Goal: Find specific page/section: Find specific page/section

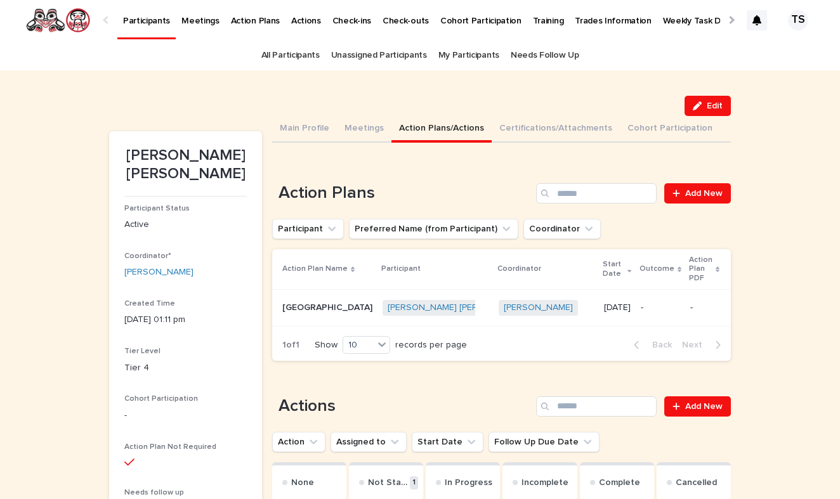
click at [294, 53] on link "All Participants" at bounding box center [290, 56] width 58 height 30
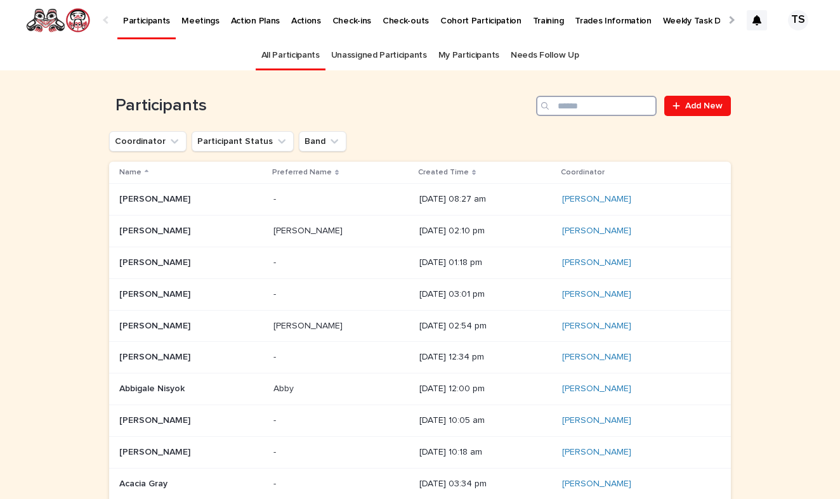
click at [598, 106] on input "Search" at bounding box center [596, 106] width 121 height 20
click at [249, 22] on p "Action Plans" at bounding box center [255, 13] width 49 height 27
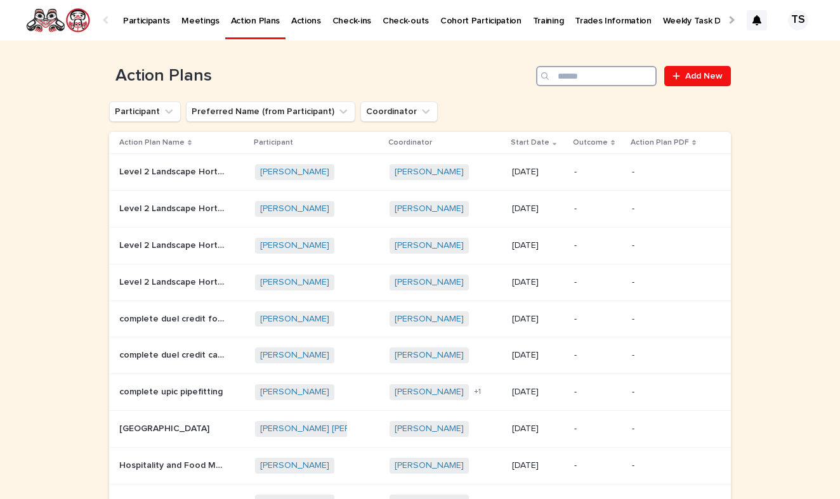
click at [614, 81] on input "Search" at bounding box center [596, 76] width 121 height 20
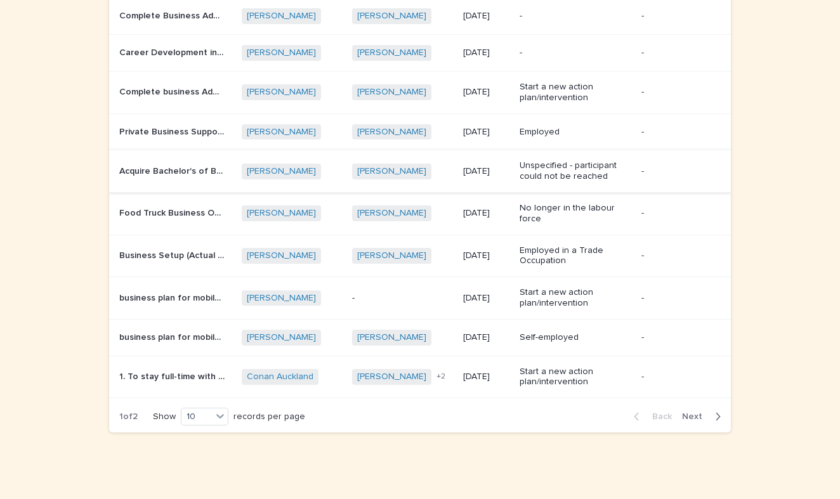
scroll to position [155, 0]
click at [699, 413] on span "Next" at bounding box center [696, 417] width 28 height 9
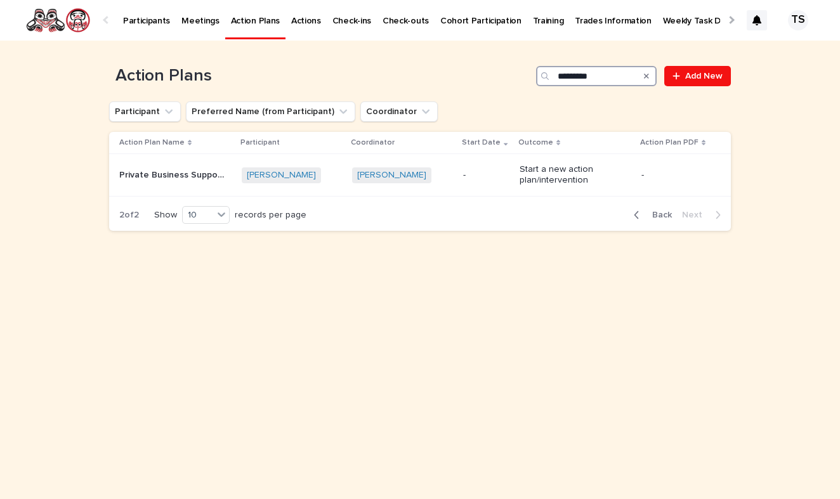
drag, startPoint x: 597, startPoint y: 73, endPoint x: 457, endPoint y: 85, distance: 140.8
click at [457, 85] on div "Action Plans ******** Add New" at bounding box center [420, 76] width 622 height 20
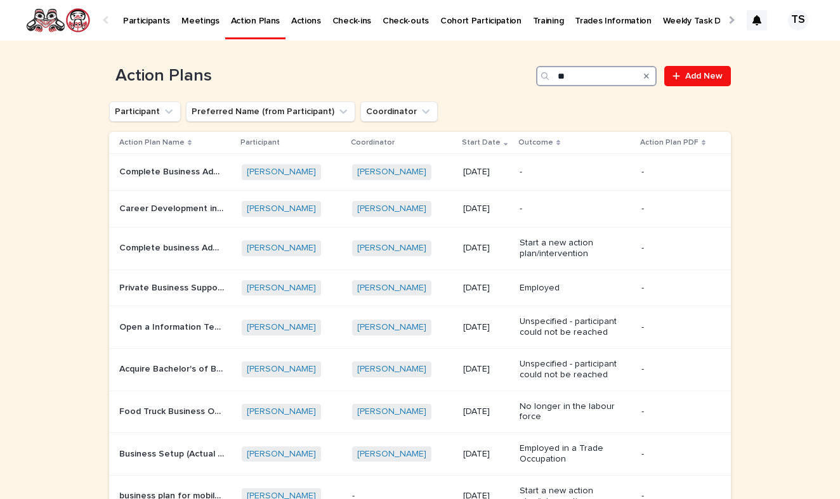
type input "*"
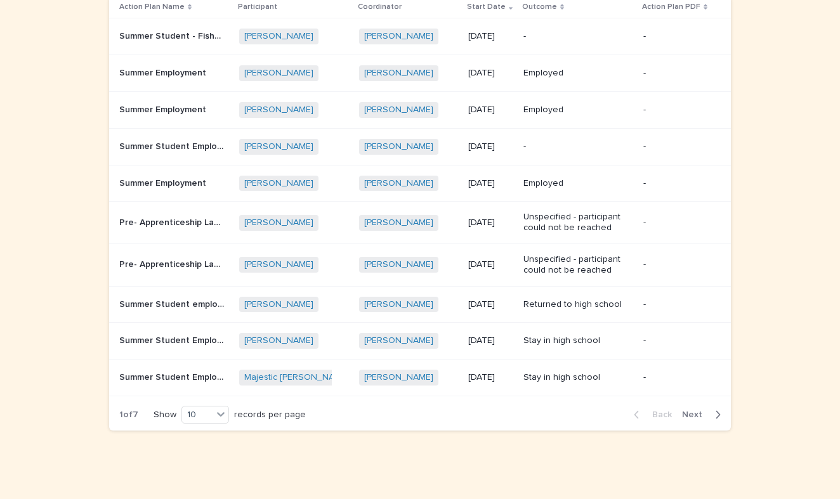
scroll to position [135, 0]
click at [703, 411] on span "Next" at bounding box center [696, 415] width 28 height 9
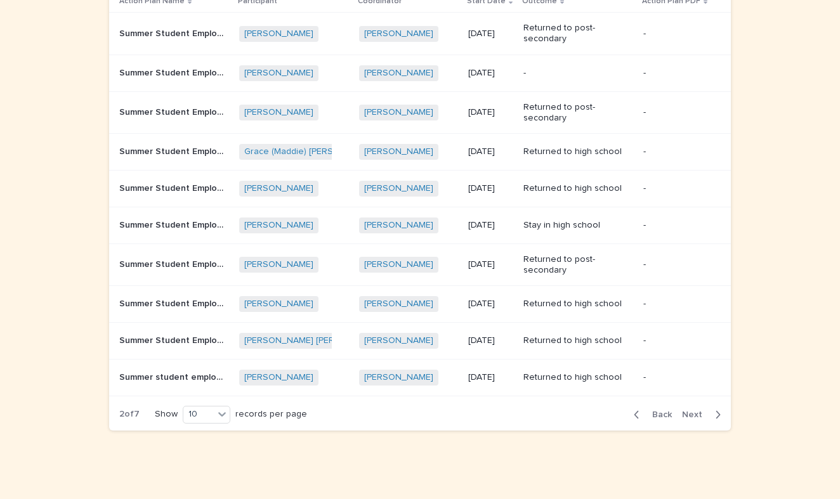
scroll to position [140, 0]
click at [700, 412] on span "Next" at bounding box center [696, 416] width 28 height 9
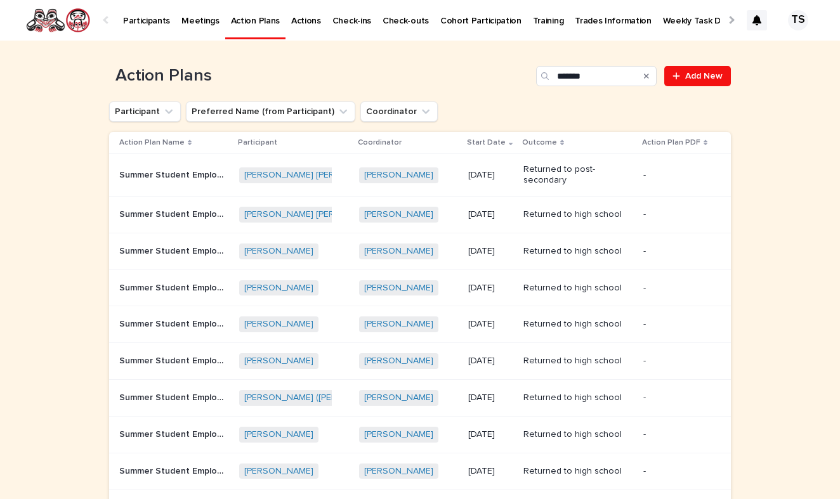
click at [484, 142] on p "Start Date" at bounding box center [486, 143] width 39 height 14
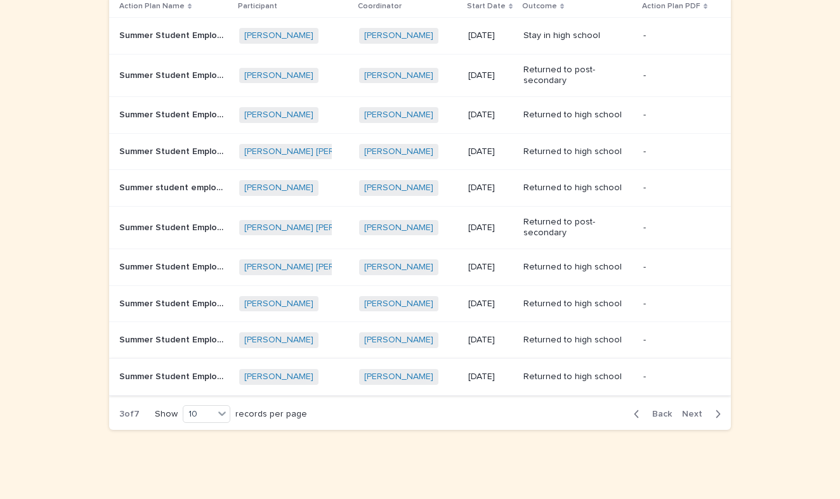
scroll to position [135, 0]
click at [652, 411] on span "Back" at bounding box center [658, 415] width 27 height 9
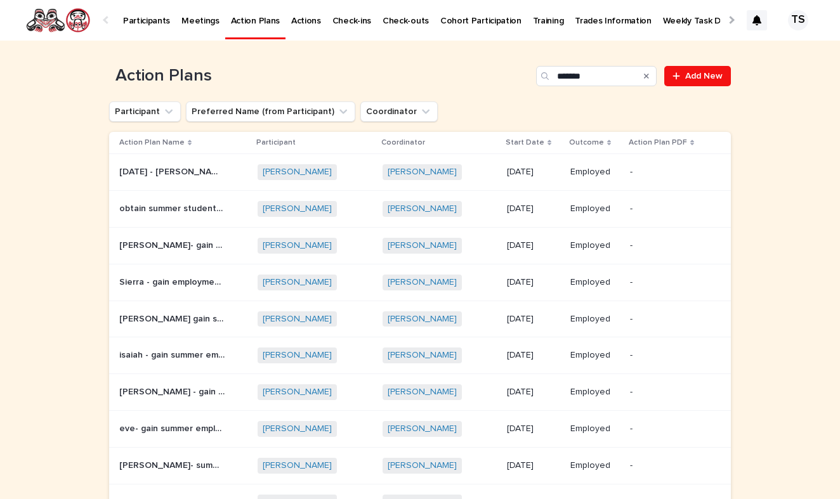
click at [530, 142] on p "Start Date" at bounding box center [525, 143] width 39 height 14
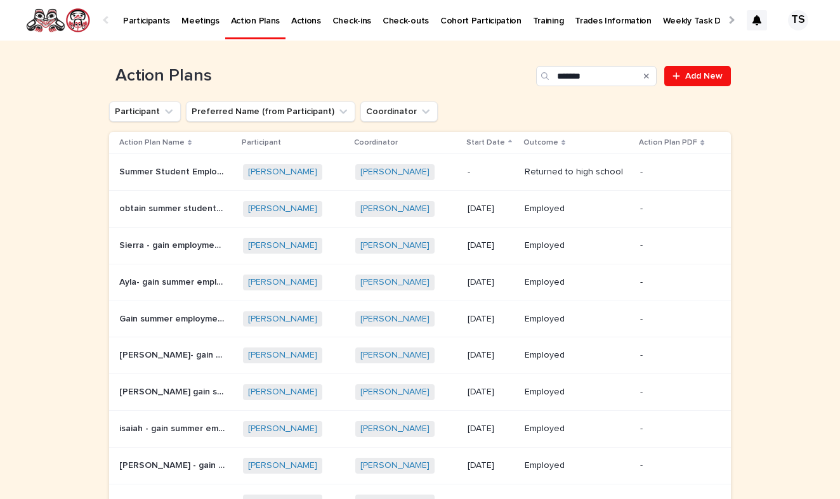
click at [489, 141] on p "Start Date" at bounding box center [485, 143] width 39 height 14
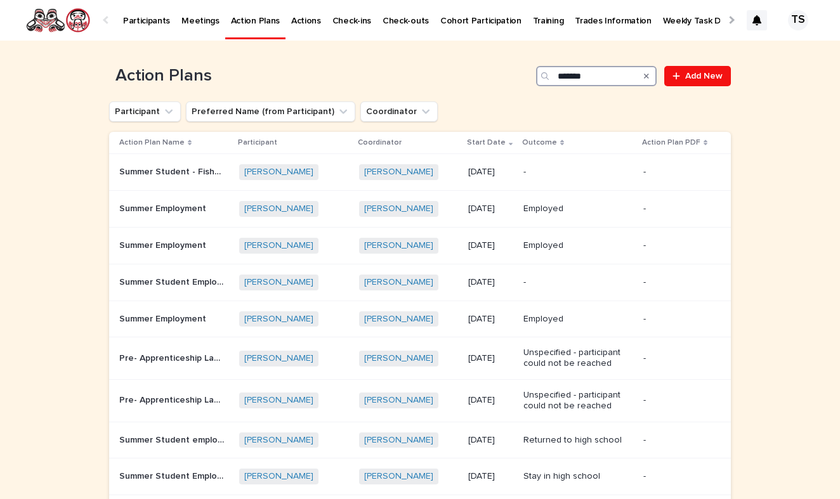
drag, startPoint x: 599, startPoint y: 77, endPoint x: 404, endPoint y: 89, distance: 195.3
click at [404, 89] on div "Action Plans ****** Add New" at bounding box center [420, 71] width 622 height 61
type input "*"
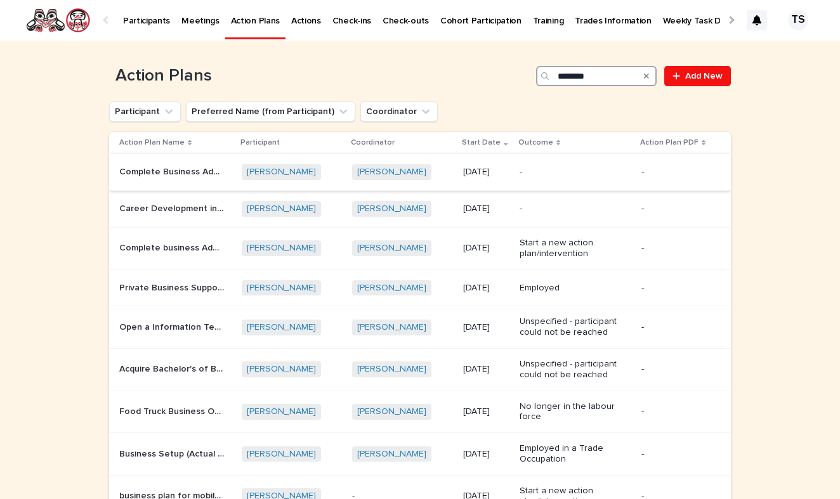
type input "********"
click at [180, 176] on p "Complete Business Admin Certificate at CMTN" at bounding box center [173, 170] width 109 height 13
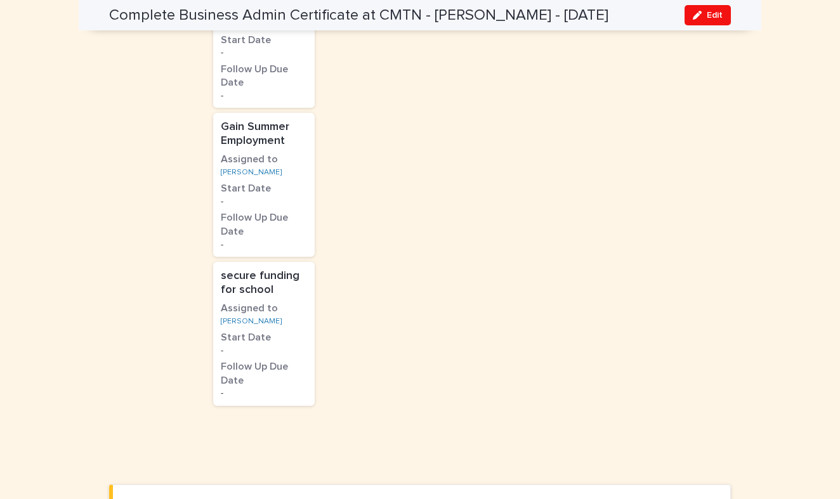
scroll to position [973, 0]
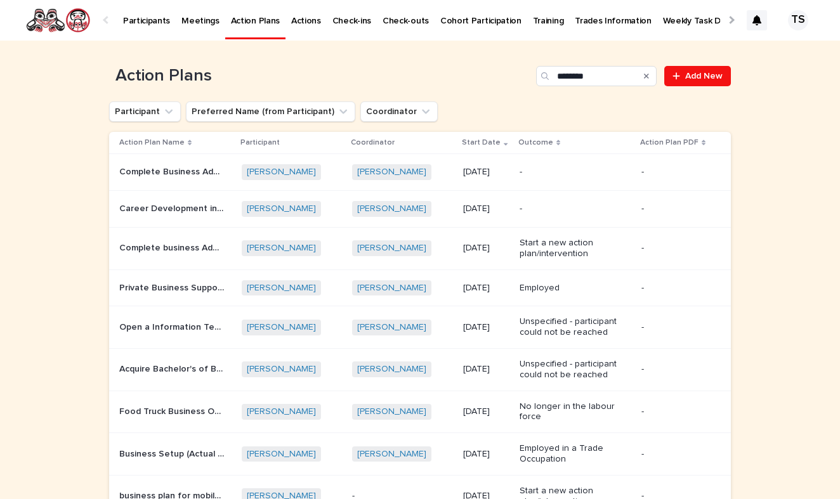
click at [149, 22] on p "Participants" at bounding box center [146, 13] width 47 height 27
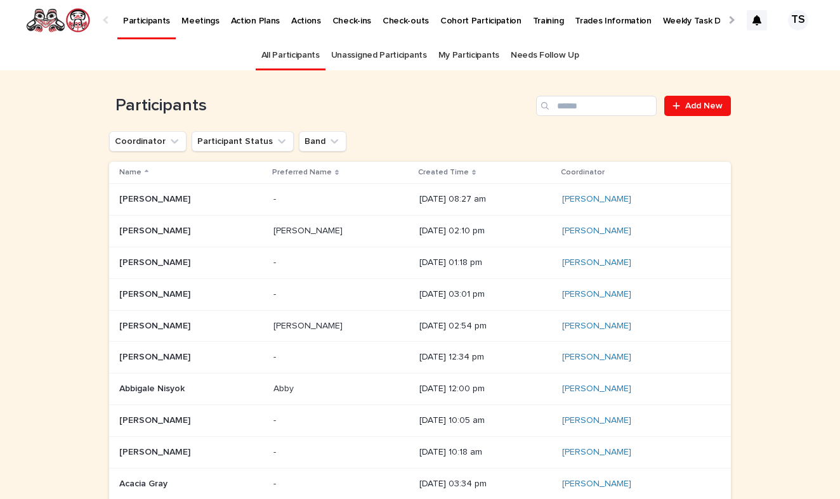
click at [479, 102] on h1 "Participants" at bounding box center [320, 106] width 422 height 20
